Goal: Task Accomplishment & Management: Use online tool/utility

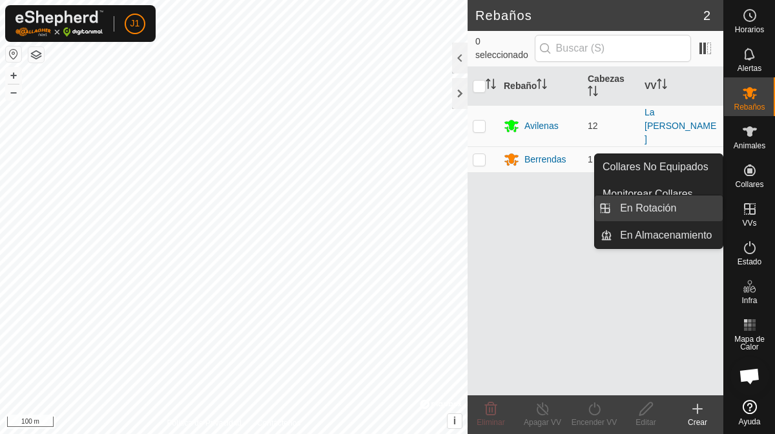
click at [667, 207] on link "En Rotación" at bounding box center [667, 209] width 110 height 26
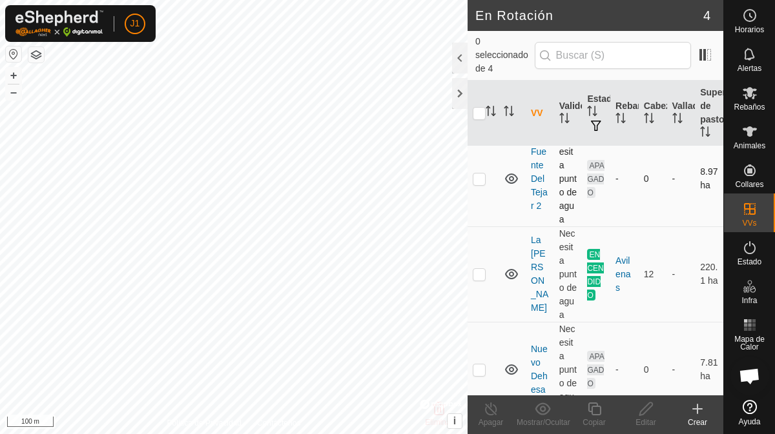
scroll to position [145, 0]
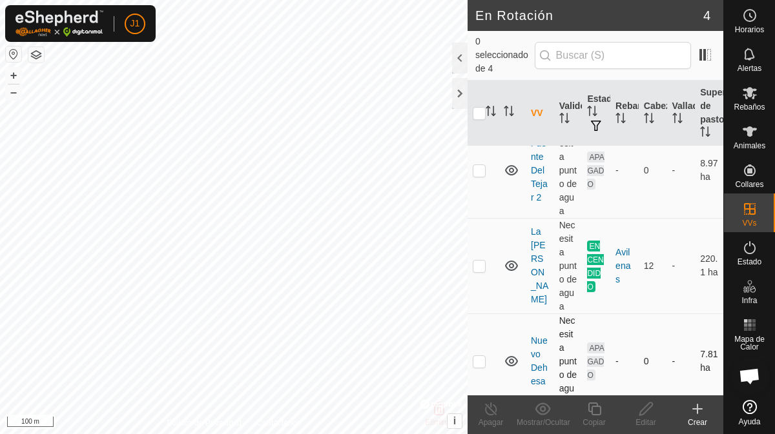
click at [481, 356] on p-checkbox at bounding box center [479, 361] width 13 height 10
checkbox input "true"
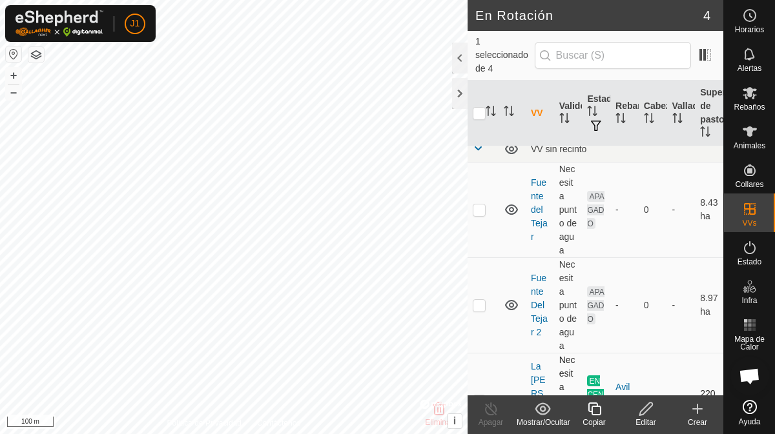
scroll to position [0, 0]
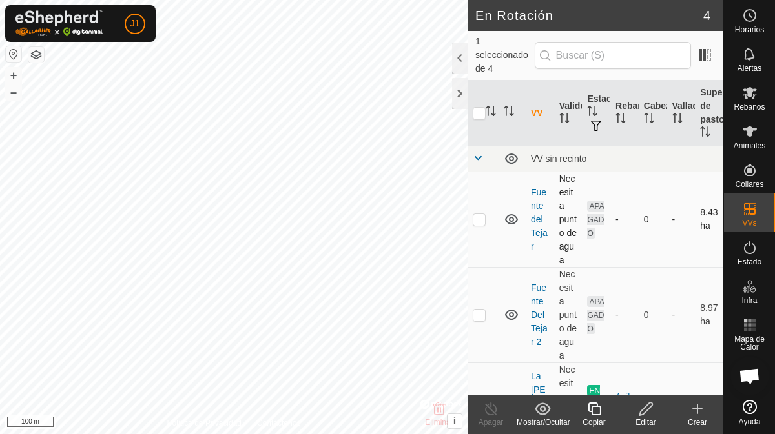
click at [476, 214] on p-checkbox at bounding box center [479, 219] width 13 height 10
checkbox input "false"
click at [474, 310] on p-checkbox at bounding box center [479, 315] width 13 height 10
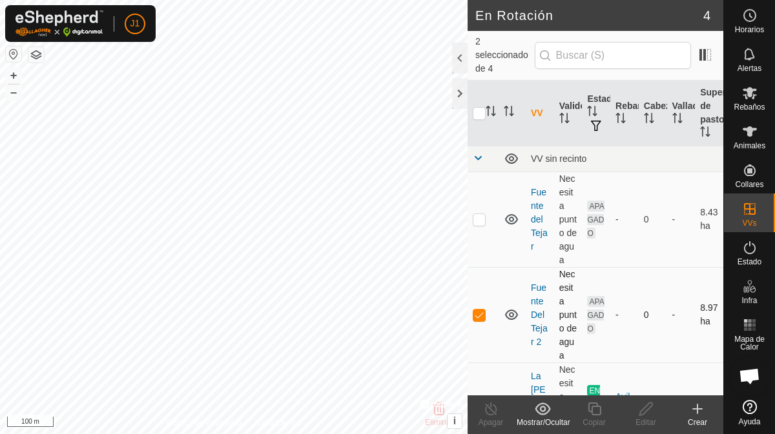
checkbox input "false"
click at [647, 417] on div "Editar" at bounding box center [646, 423] width 52 height 12
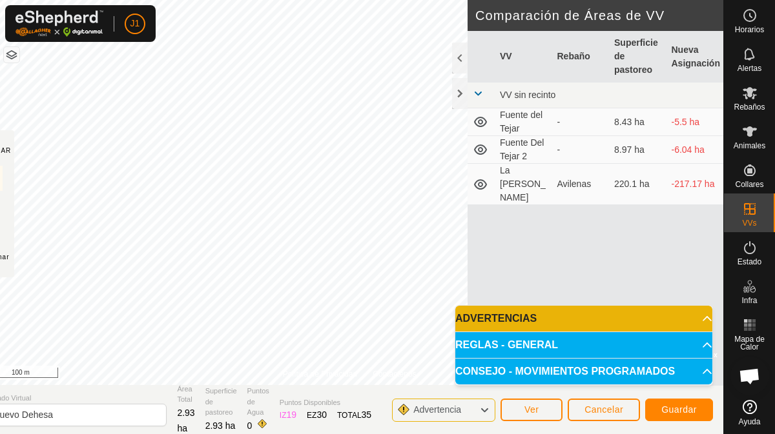
click at [464, 0] on html "J1 Horarios Alertas Rebaños Animales Collares VVs Estado Infra Mapa de Calor Ay…" at bounding box center [387, 217] width 775 height 434
click at [678, 408] on span "Guardar" at bounding box center [679, 410] width 36 height 10
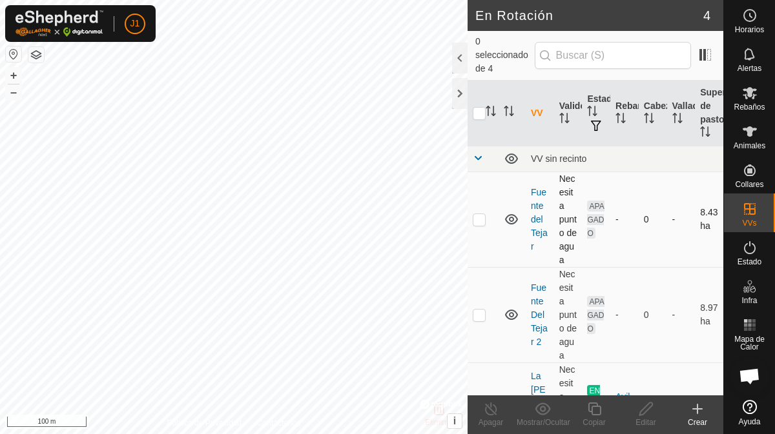
click at [477, 214] on p-checkbox at bounding box center [479, 219] width 13 height 10
checkbox input "true"
click at [479, 310] on p-checkbox at bounding box center [479, 315] width 13 height 10
checkbox input "true"
click at [478, 214] on p-checkbox at bounding box center [479, 219] width 13 height 10
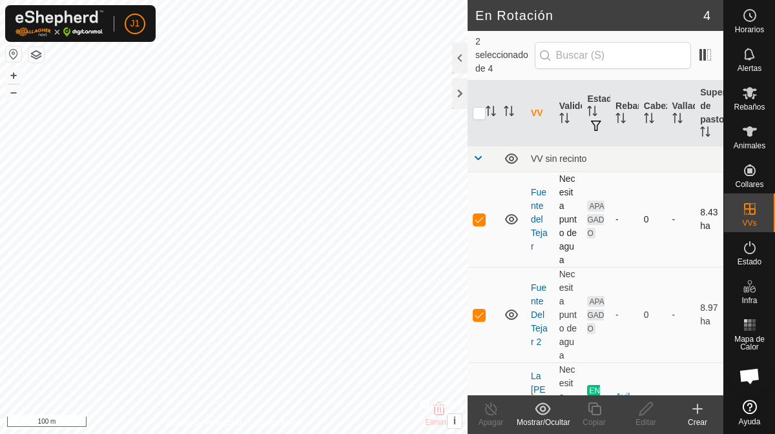
checkbox input "false"
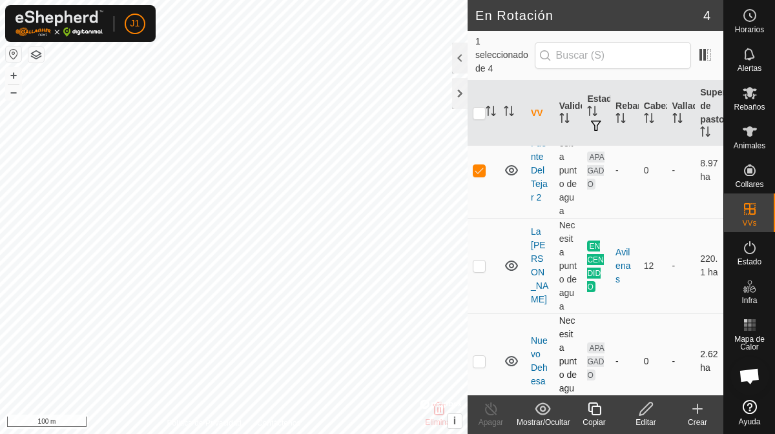
click at [477, 353] on td at bounding box center [482, 362] width 31 height 96
checkbox input "true"
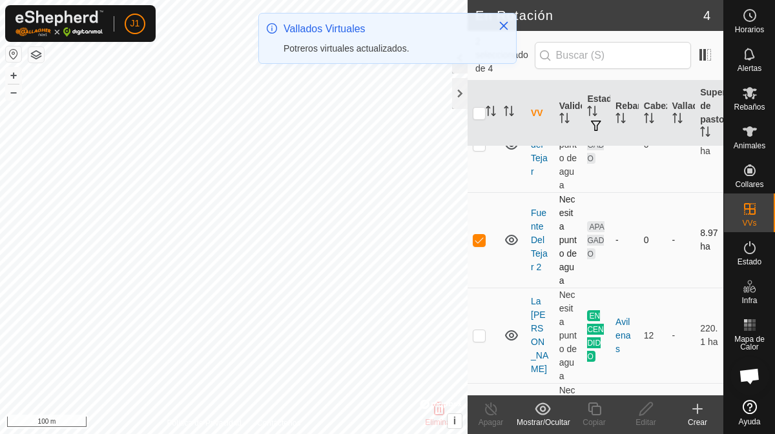
scroll to position [79, 0]
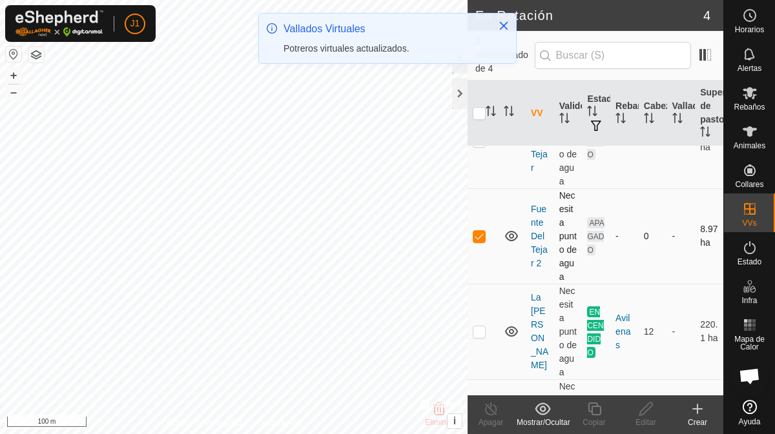
click at [479, 231] on p-checkbox at bounding box center [479, 236] width 13 height 10
checkbox input "false"
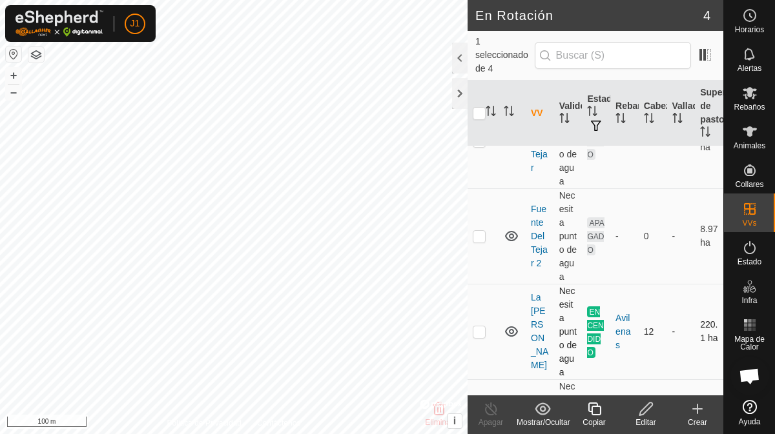
scroll to position [145, 0]
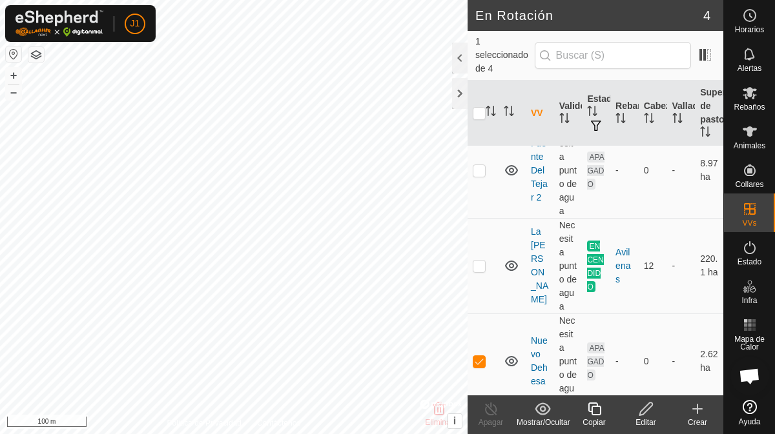
click at [646, 409] on icon at bounding box center [646, 409] width 16 height 15
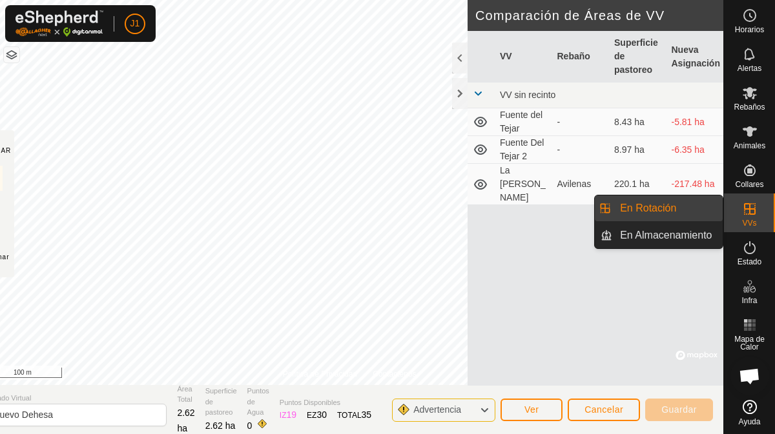
click at [748, 210] on icon at bounding box center [749, 208] width 15 height 15
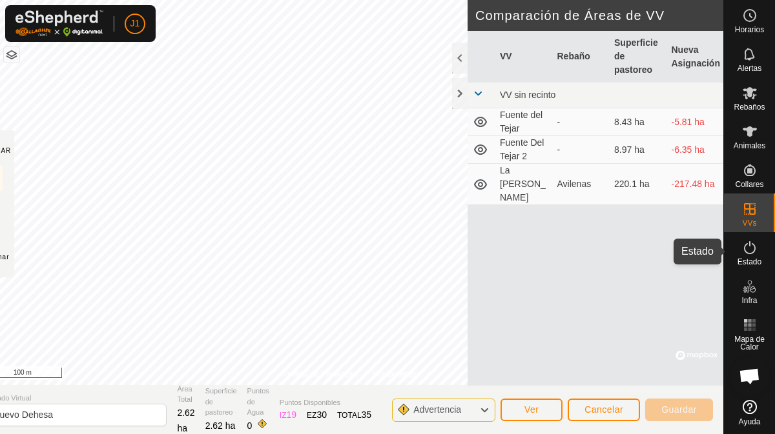
click at [753, 258] on span "Estado" at bounding box center [749, 262] width 24 height 8
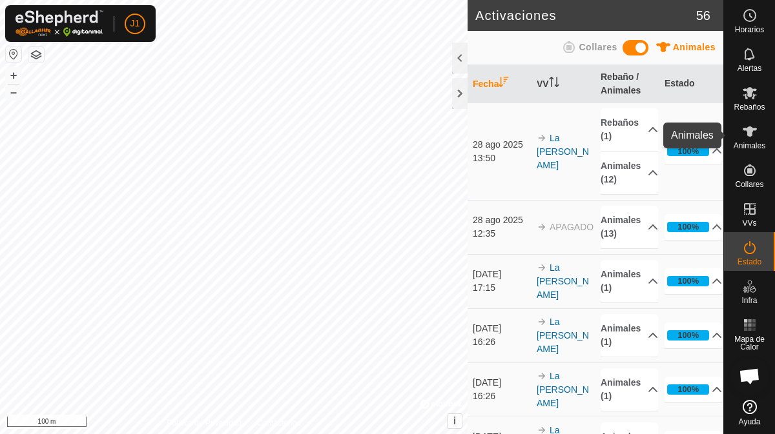
click at [746, 144] on span "Animales" at bounding box center [749, 146] width 32 height 8
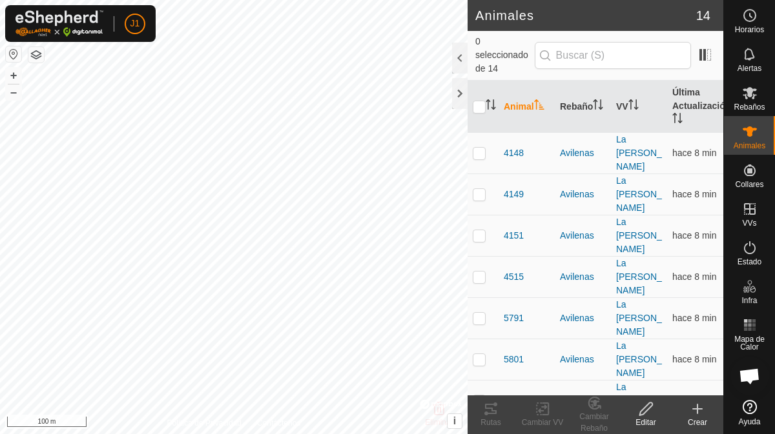
scroll to position [85, 0]
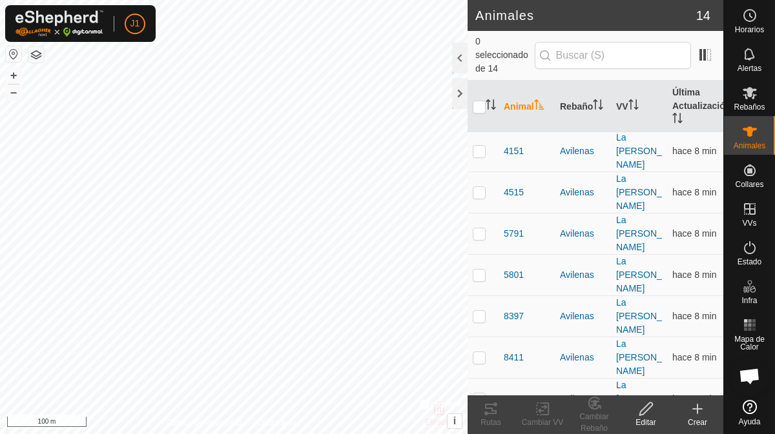
checkbox input "true"
click at [539, 414] on rect at bounding box center [542, 409] width 12 height 12
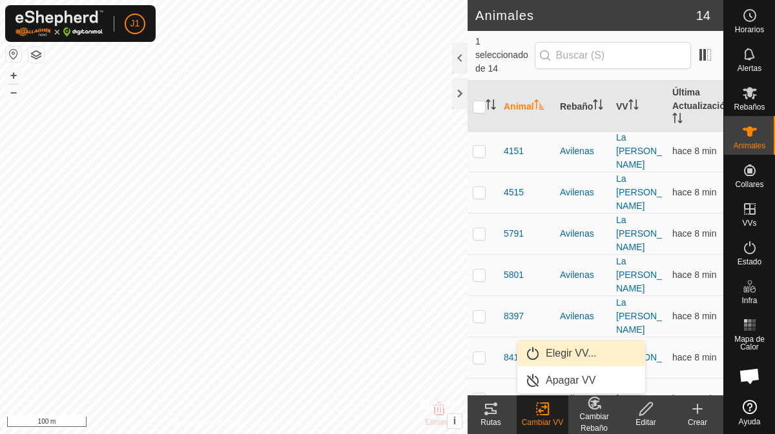
click at [558, 351] on link "Elegir VV..." at bounding box center [581, 354] width 128 height 26
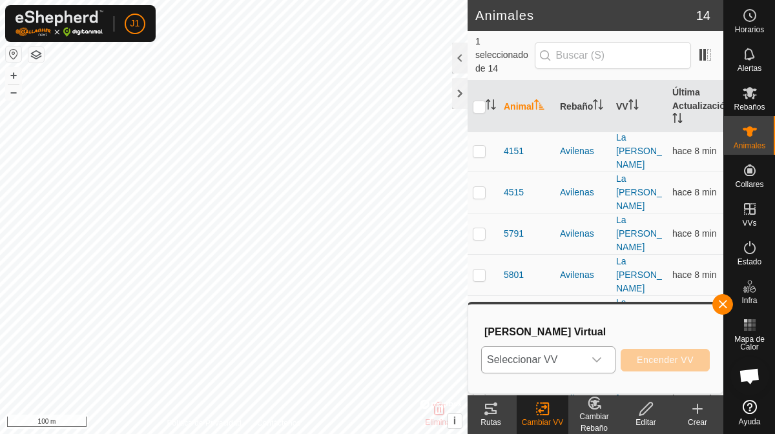
click at [562, 360] on span "Seleccionar VV" at bounding box center [533, 360] width 102 height 26
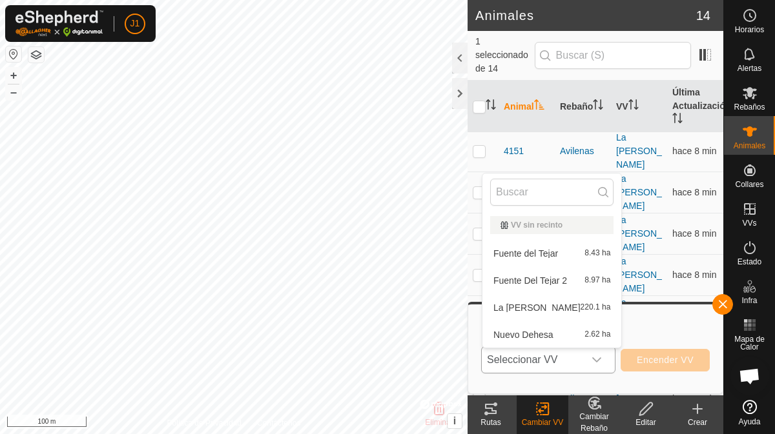
click at [542, 334] on li "Nuevo Dehesa 2.62 ha" at bounding box center [551, 335] width 139 height 26
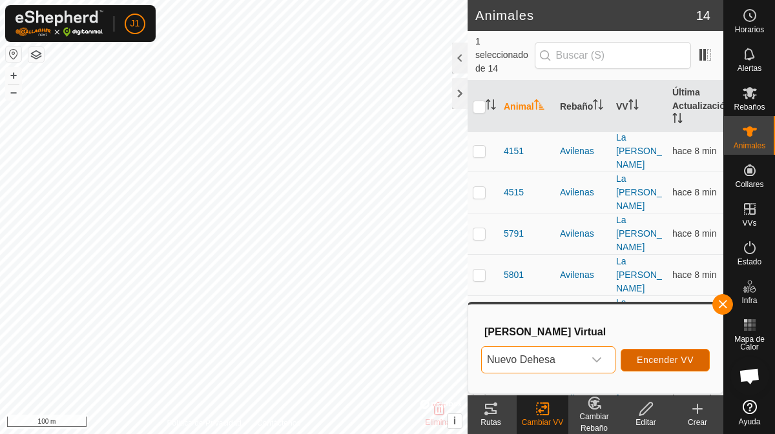
click at [661, 356] on span "Encender VV" at bounding box center [664, 360] width 57 height 10
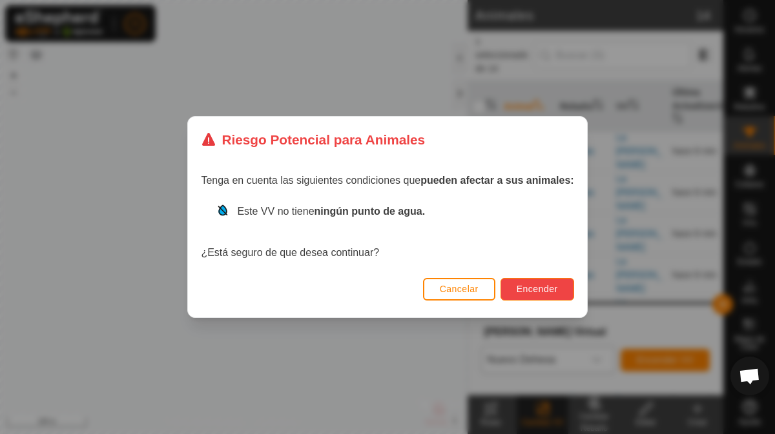
click at [549, 284] on span "Encender" at bounding box center [536, 289] width 41 height 10
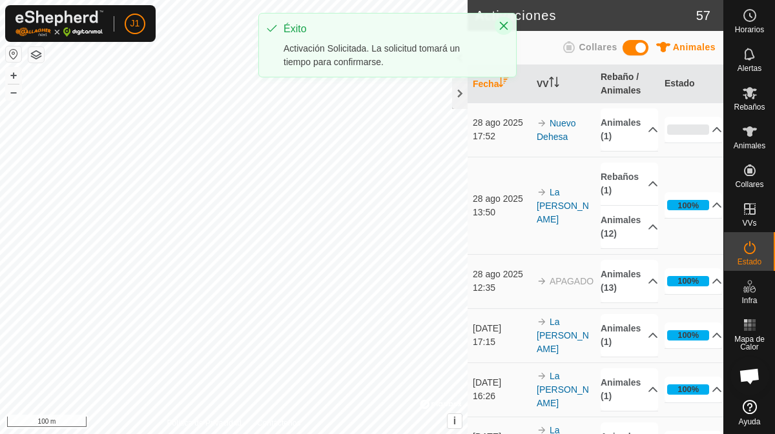
click at [500, 25] on icon "Close" at bounding box center [503, 26] width 10 height 10
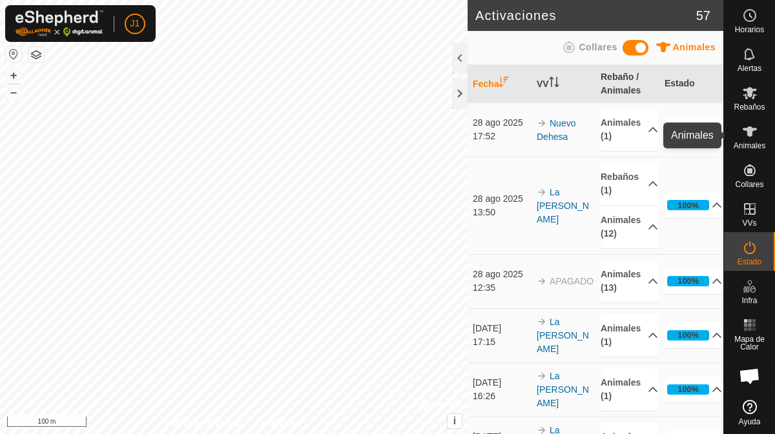
click at [755, 136] on icon at bounding box center [749, 131] width 15 height 15
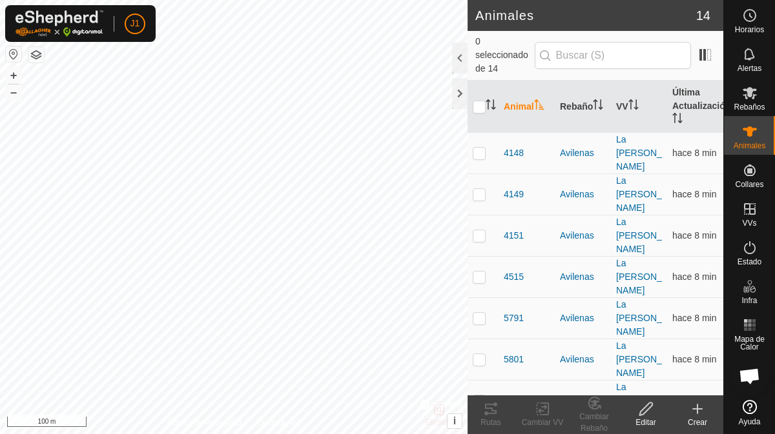
click at [751, 134] on icon at bounding box center [749, 131] width 15 height 15
click at [744, 256] on es-activation-svg-icon at bounding box center [749, 248] width 23 height 21
